Goal: Task Accomplishment & Management: Use online tool/utility

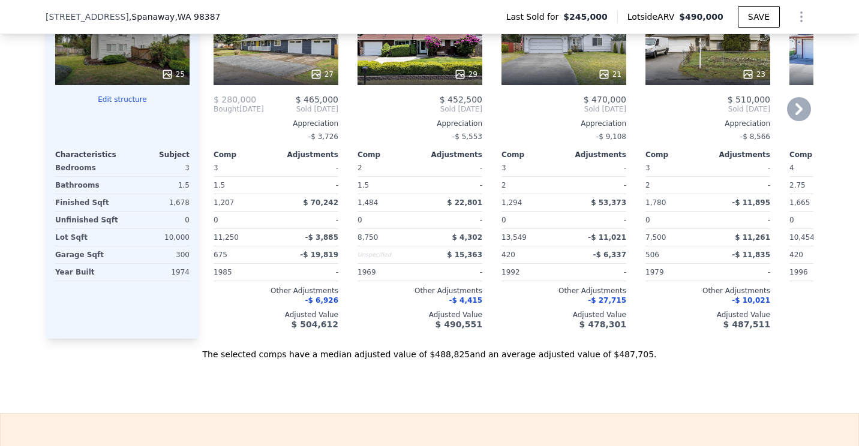
scroll to position [1136, 0]
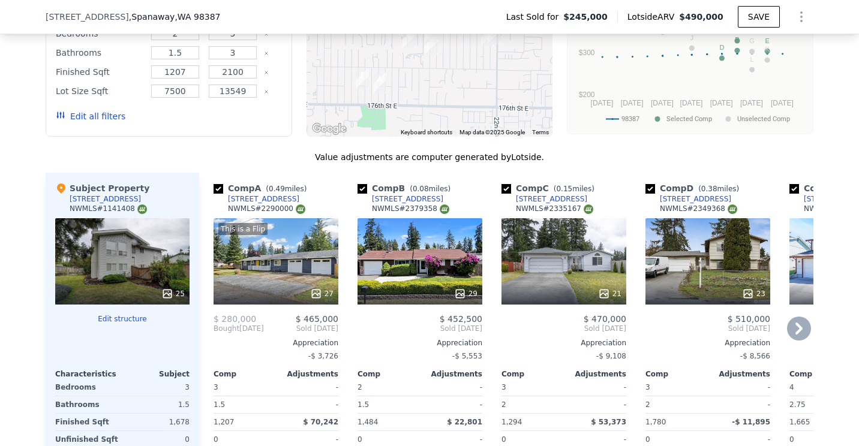
click at [800, 332] on icon at bounding box center [799, 329] width 24 height 24
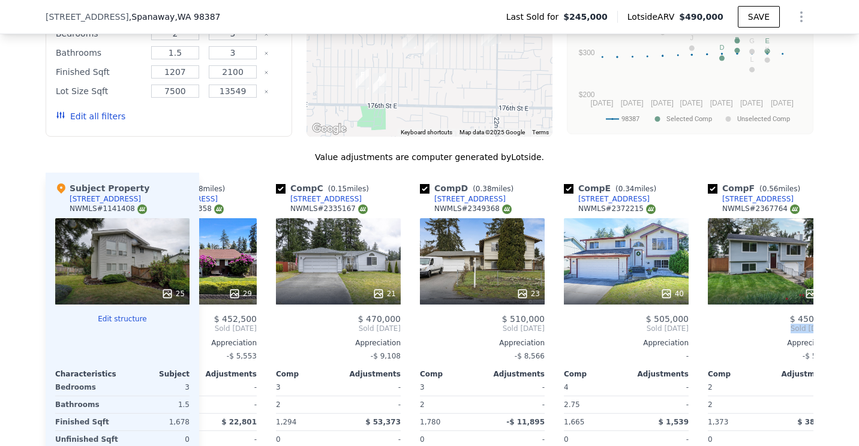
click at [800, 332] on div "Comp A ( 0.49 miles) [STREET_ADDRESS] # 2290000 This is a Flip 27 $ 280,000 $ 4…" at bounding box center [506, 366] width 614 height 386
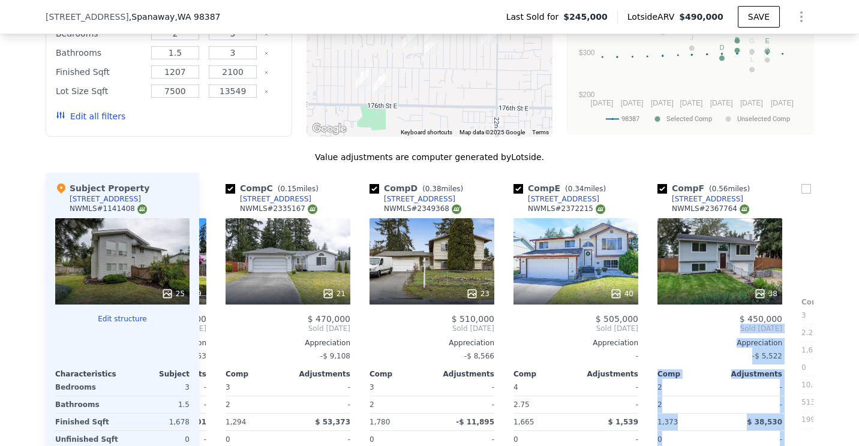
scroll to position [0, 288]
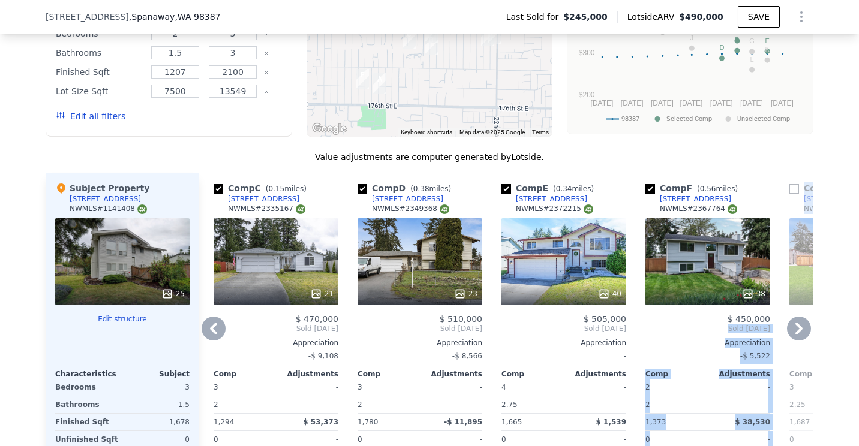
drag, startPoint x: 800, startPoint y: 332, endPoint x: 742, endPoint y: 199, distance: 146.2
click at [742, 199] on div "Comp F ( 0.56 miles) [STREET_ADDRESS] # 2367764" at bounding box center [708, 200] width 125 height 36
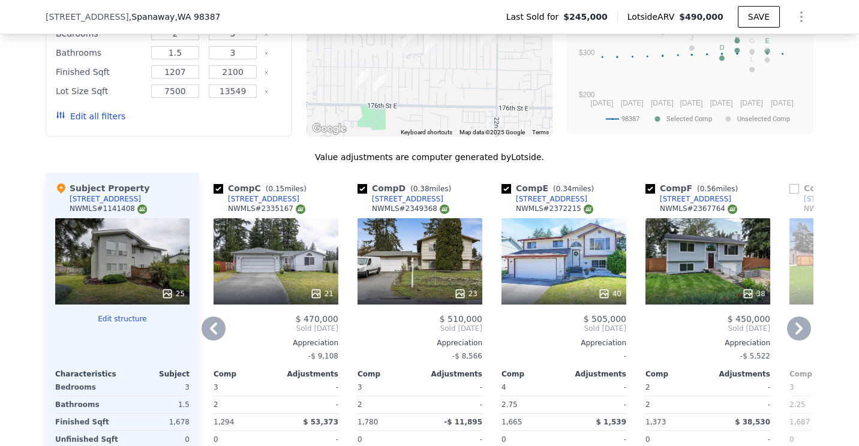
click at [791, 338] on icon at bounding box center [799, 329] width 24 height 24
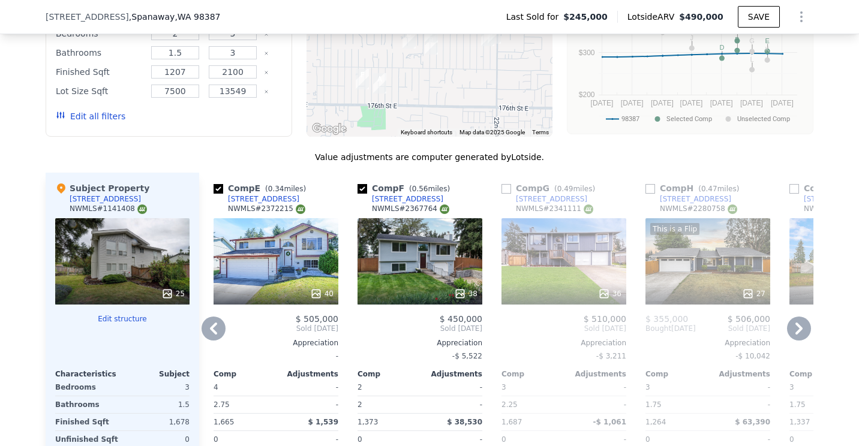
click at [795, 341] on icon at bounding box center [799, 329] width 24 height 24
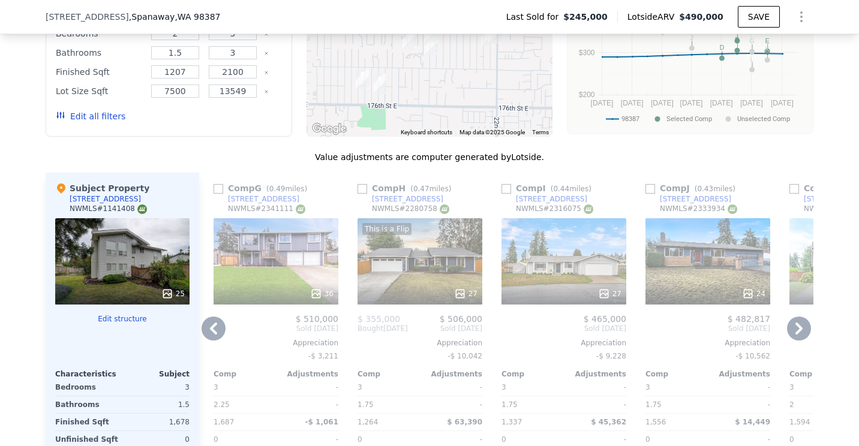
click at [795, 341] on icon at bounding box center [799, 329] width 24 height 24
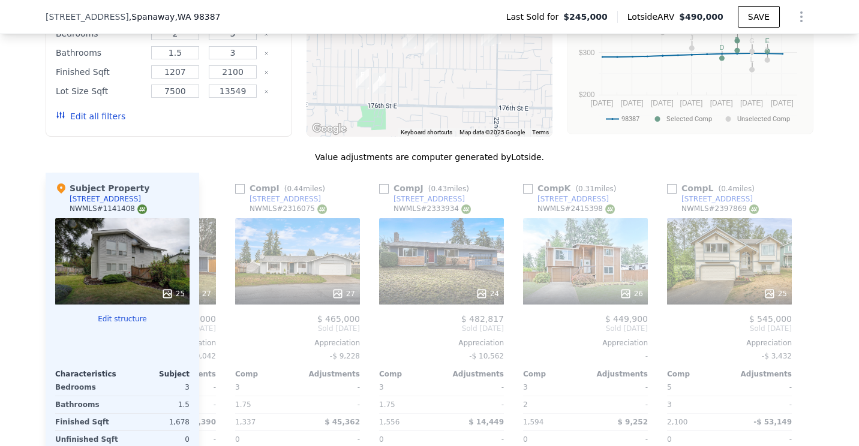
scroll to position [0, 1143]
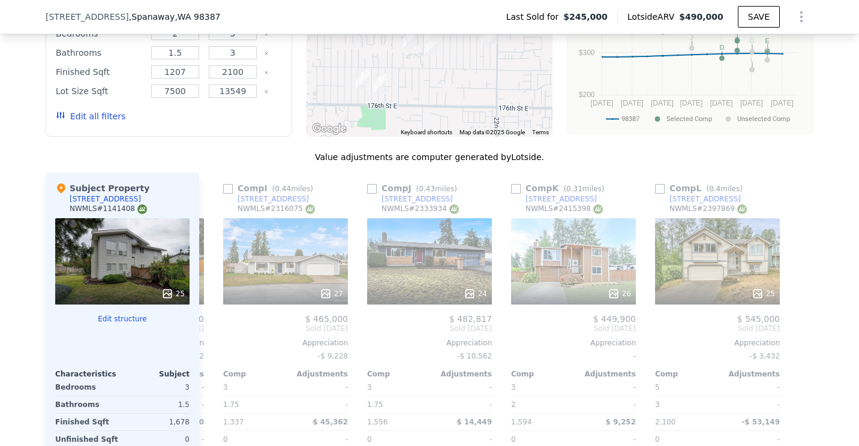
drag, startPoint x: 209, startPoint y: 340, endPoint x: 194, endPoint y: 340, distance: 15.0
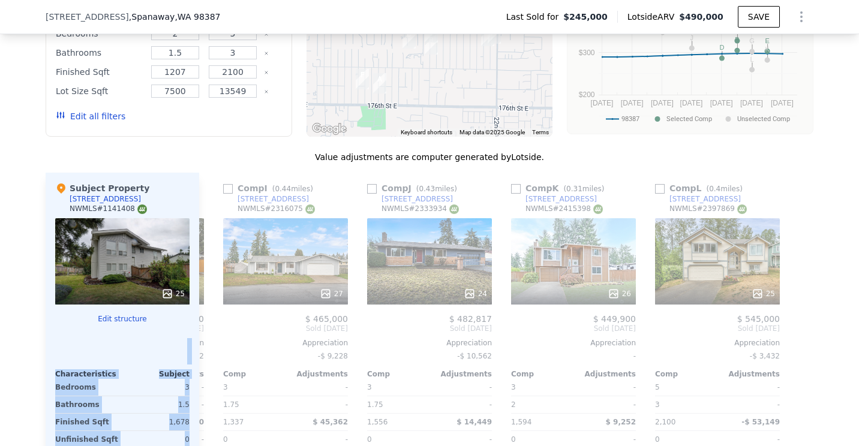
scroll to position [0, 1119]
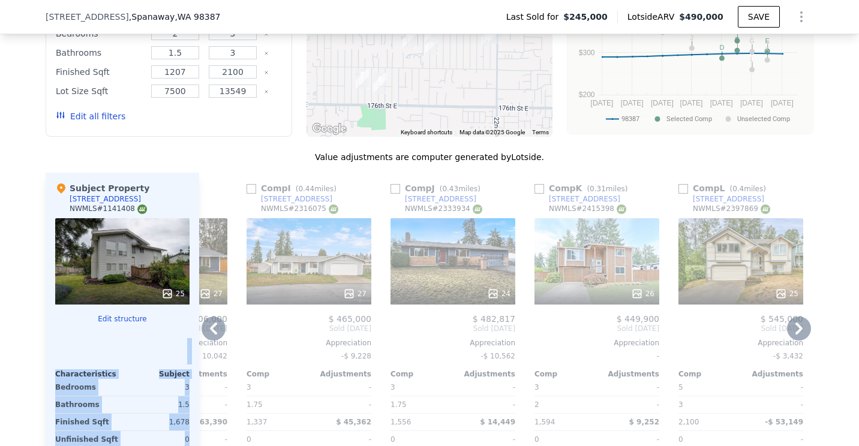
drag, startPoint x: 194, startPoint y: 340, endPoint x: 409, endPoint y: 259, distance: 229.0
click at [409, 259] on div "24" at bounding box center [453, 261] width 125 height 86
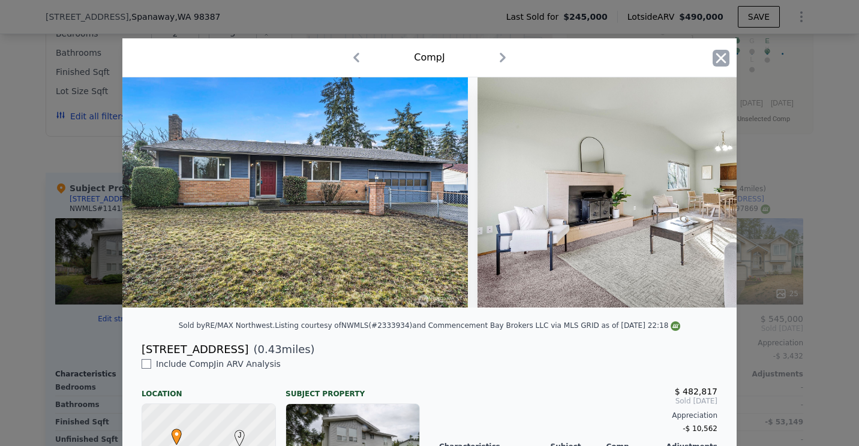
click at [722, 57] on icon "button" at bounding box center [721, 58] width 17 height 17
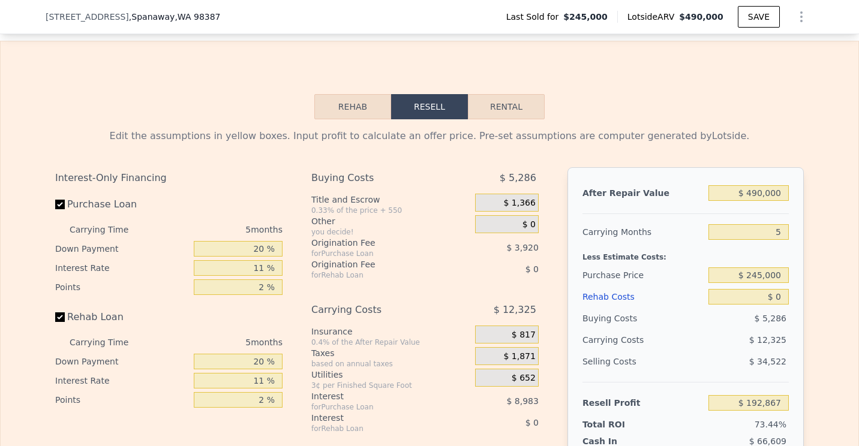
scroll to position [1796, 0]
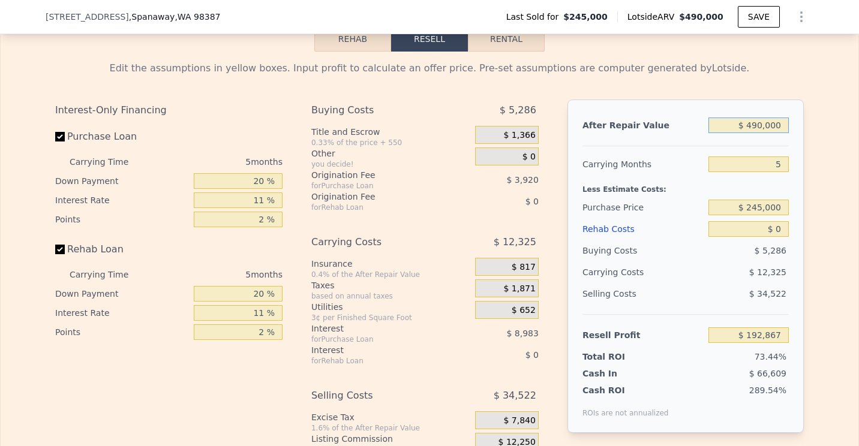
click at [778, 133] on input "$ 490,000" at bounding box center [749, 126] width 80 height 16
type input "$ 49"
type input "-$ 262,298"
type input "$ 4"
type input "-$ 262,340"
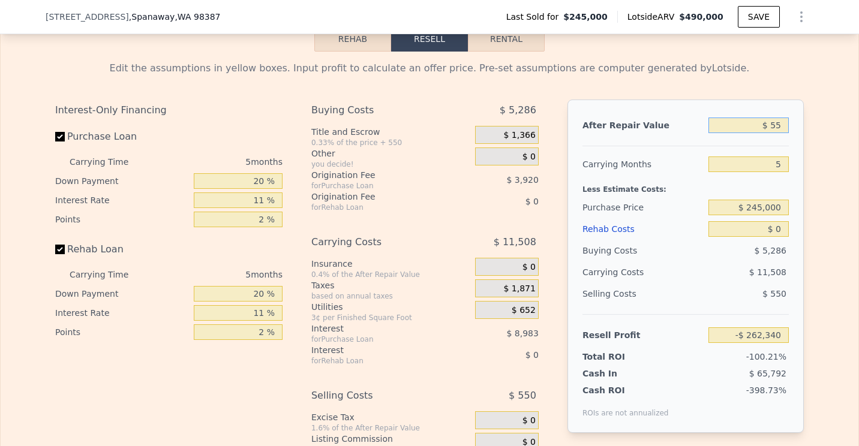
type input "$ 555"
type input "-$ 261,829"
type input "$ 55"
type input "-$ 262,292"
type input "$ 550"
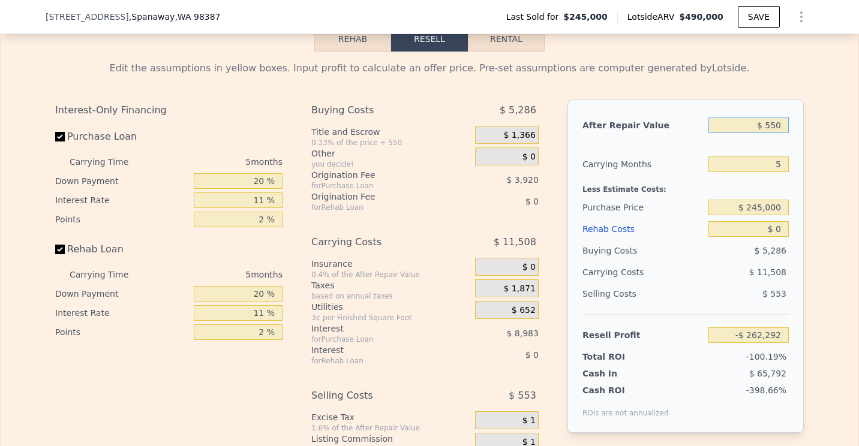
type input "-$ 261,834"
type input "$ 5,500"
type input "-$ 257,235"
type input "$ 55,000"
type input "-$ 211,249"
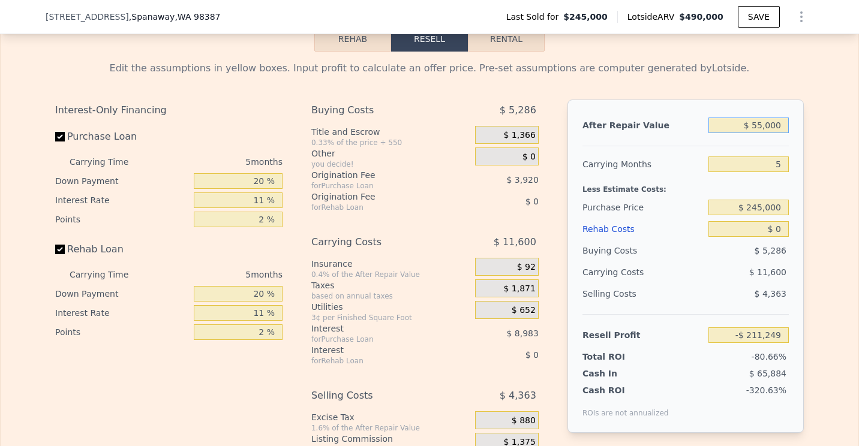
type input "$ 550,000"
type input "$ 248,607"
type input "$ 550,000"
click at [781, 215] on input "$ 245,000" at bounding box center [749, 208] width 80 height 16
type input "$ 2"
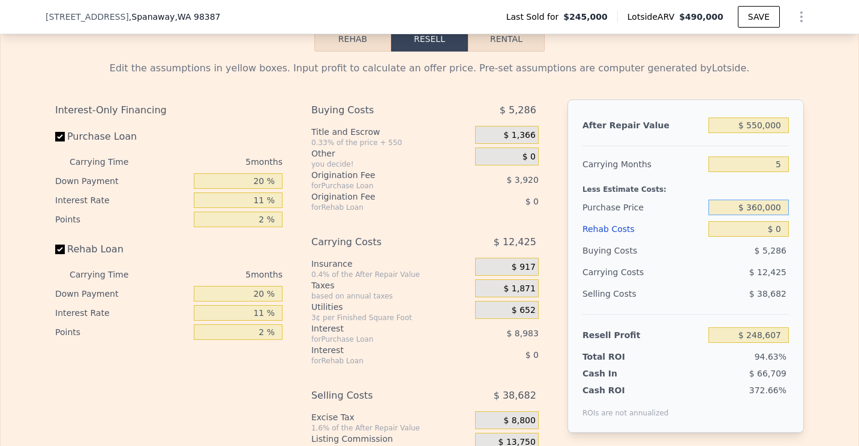
type input "$ 360,000"
click at [781, 237] on input "$ 0" at bounding box center [749, 229] width 80 height 16
type input "$ 127,169"
type input "$ 7"
type input "$ 127,162"
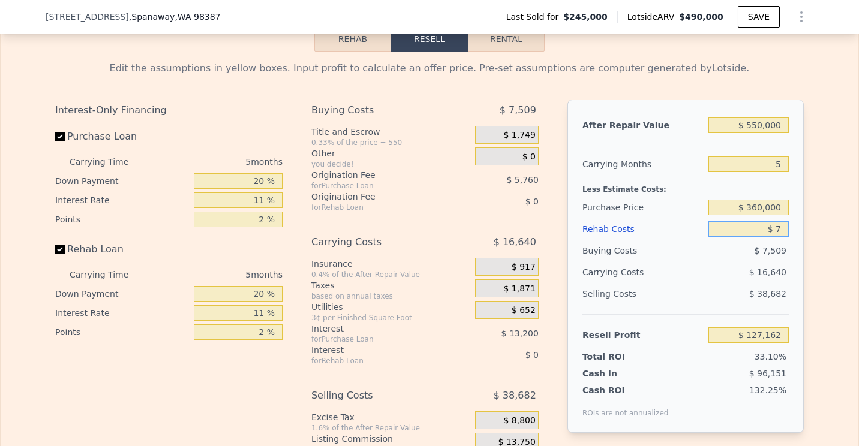
type input "$ 70"
type input "$ 127,093"
type input "$ 700"
type input "$ 126,433"
type input "$ 7,000"
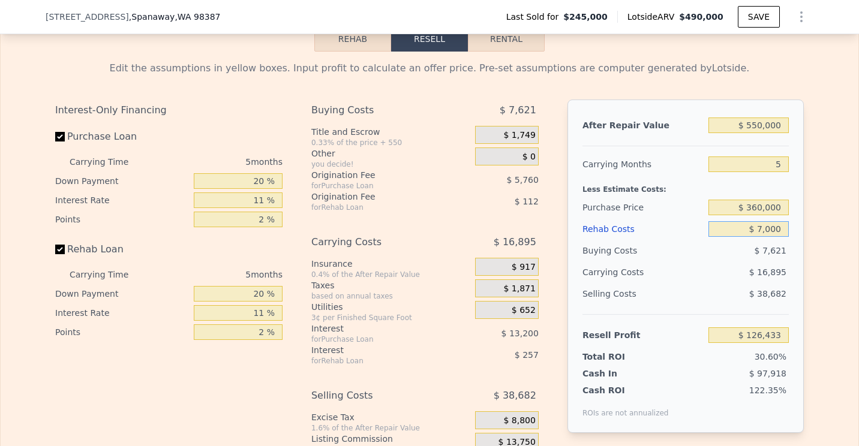
type input "$ 119,802"
type input "$ 70,000"
type input "$ 53,484"
type input "$ 70,000"
